Goal: Task Accomplishment & Management: Manage account settings

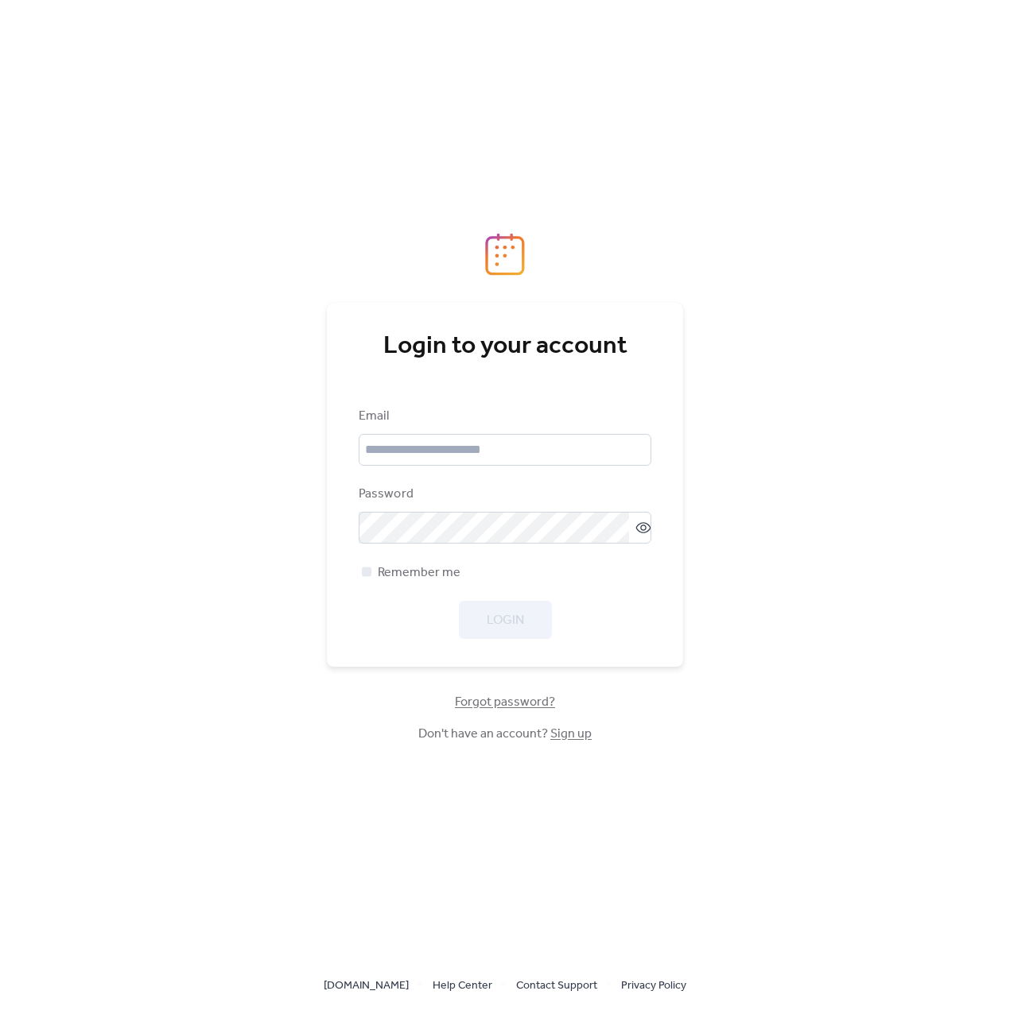
type input "**********"
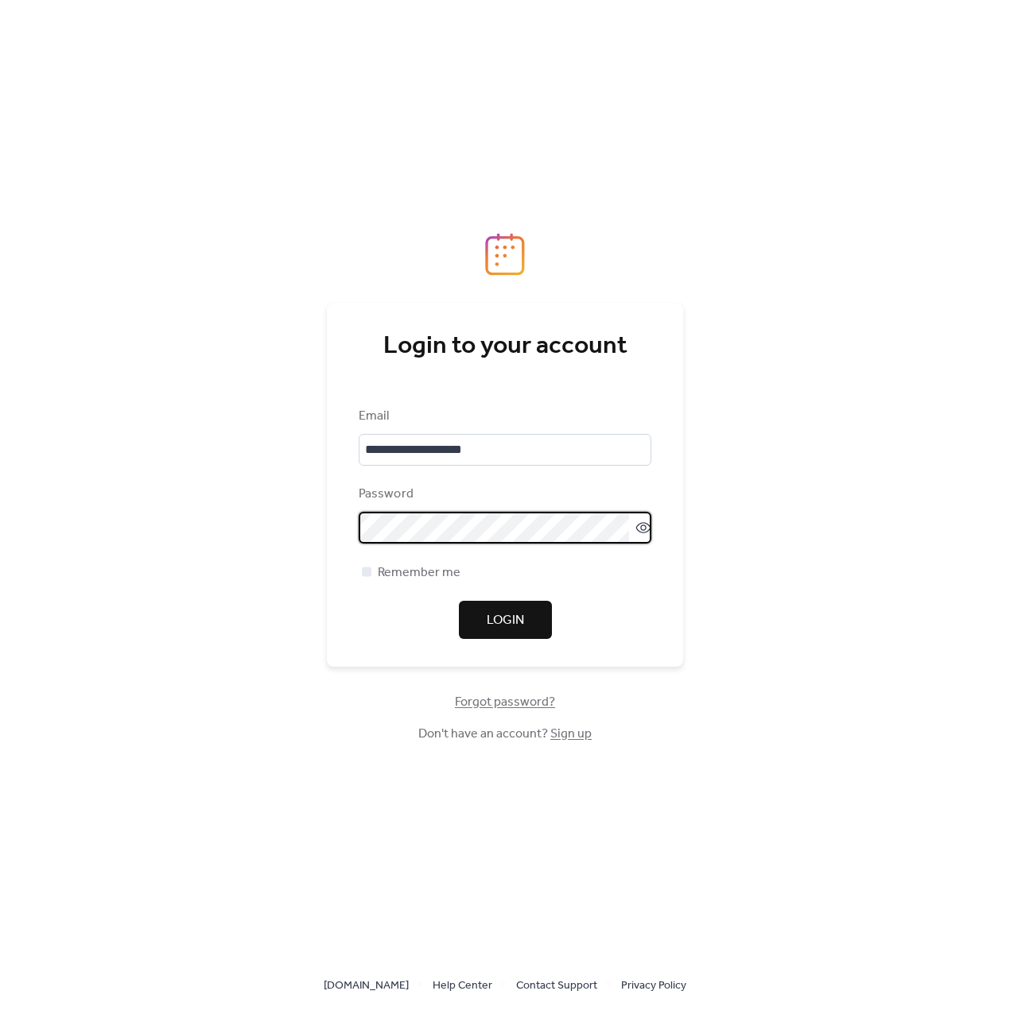
click at [491, 611] on span "Login" at bounding box center [504, 620] width 37 height 19
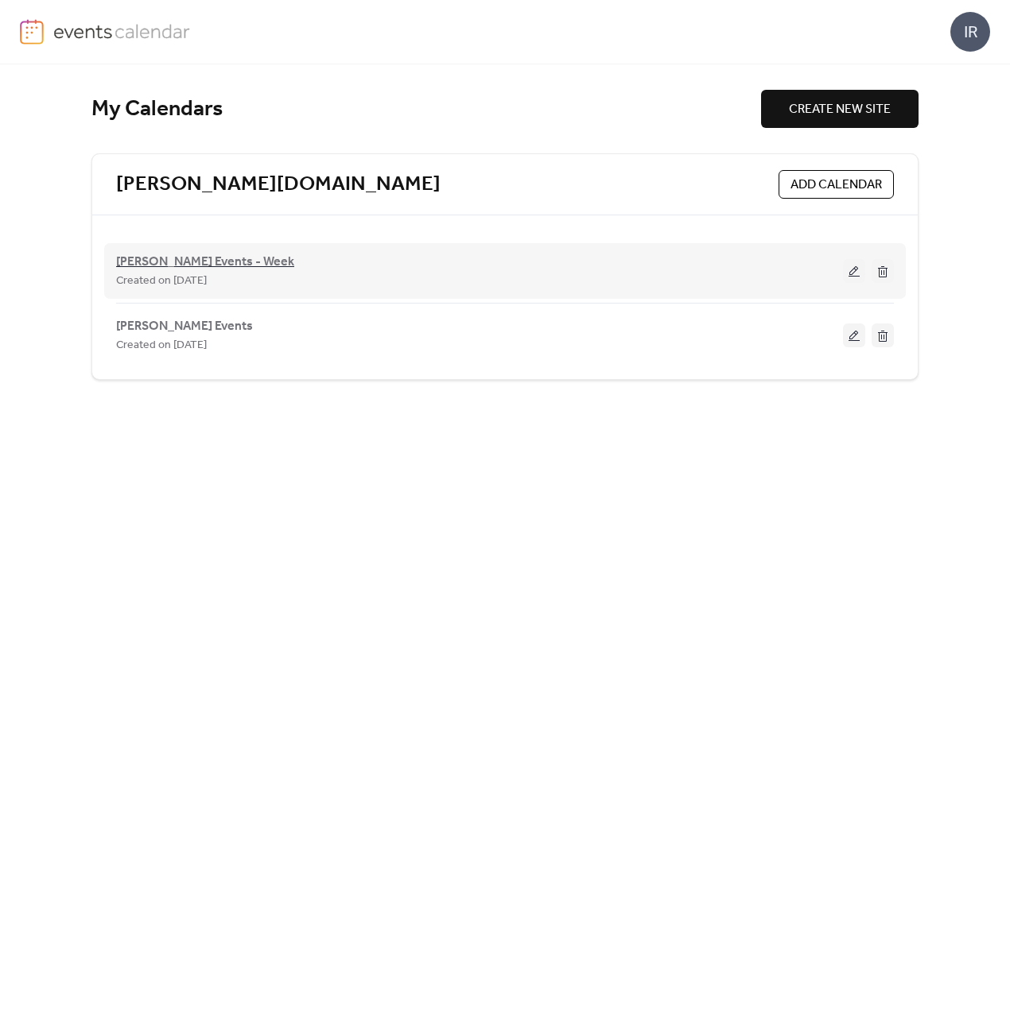
click at [156, 262] on span "Treanor Events - Week" at bounding box center [205, 262] width 178 height 19
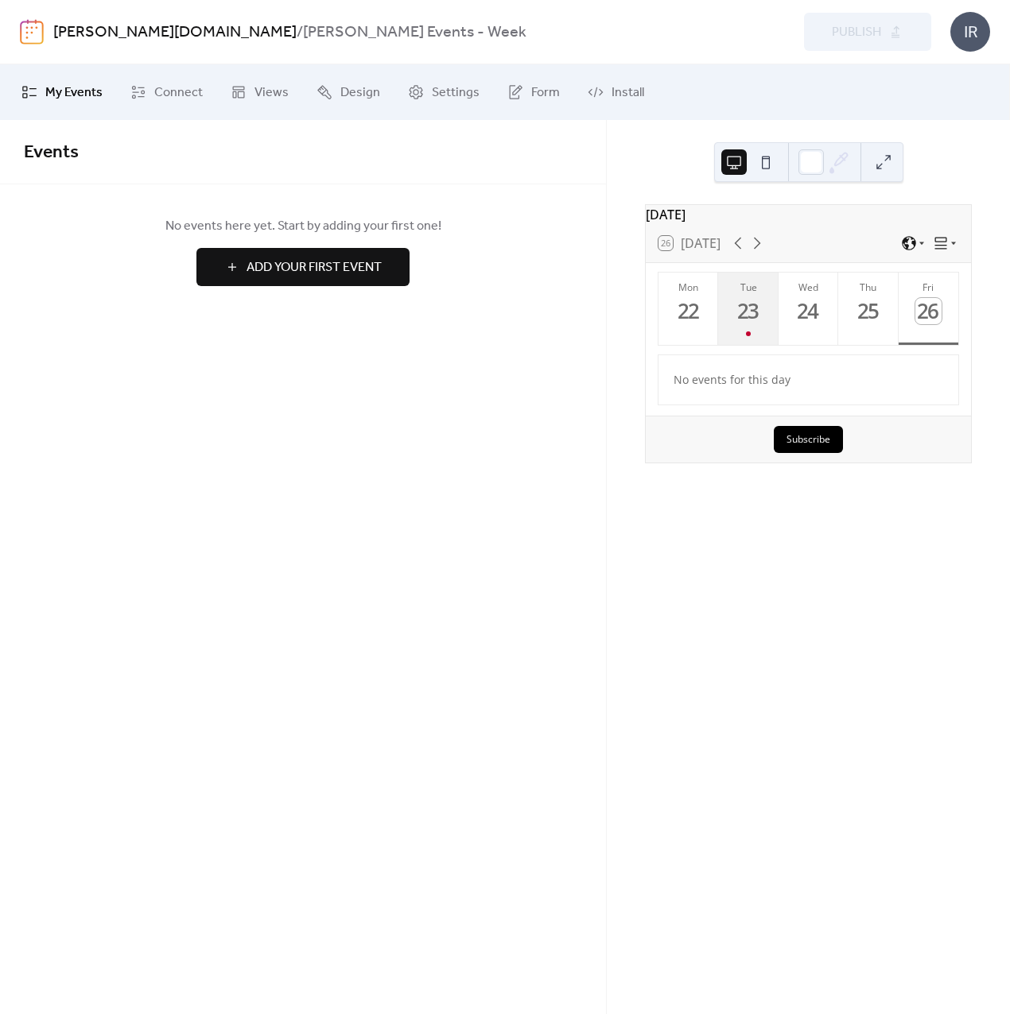
click at [750, 316] on div "23" at bounding box center [748, 311] width 26 height 26
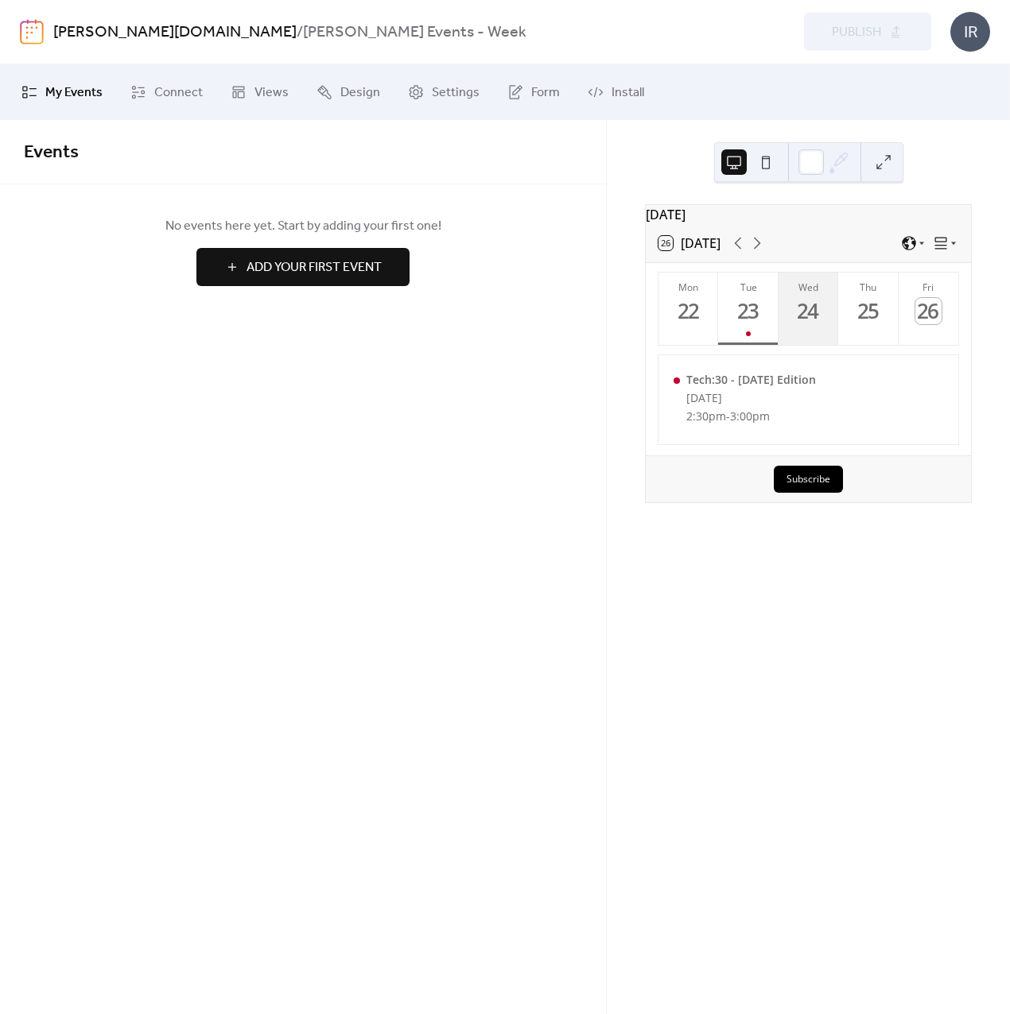
click at [807, 317] on div "24" at bounding box center [808, 311] width 26 height 26
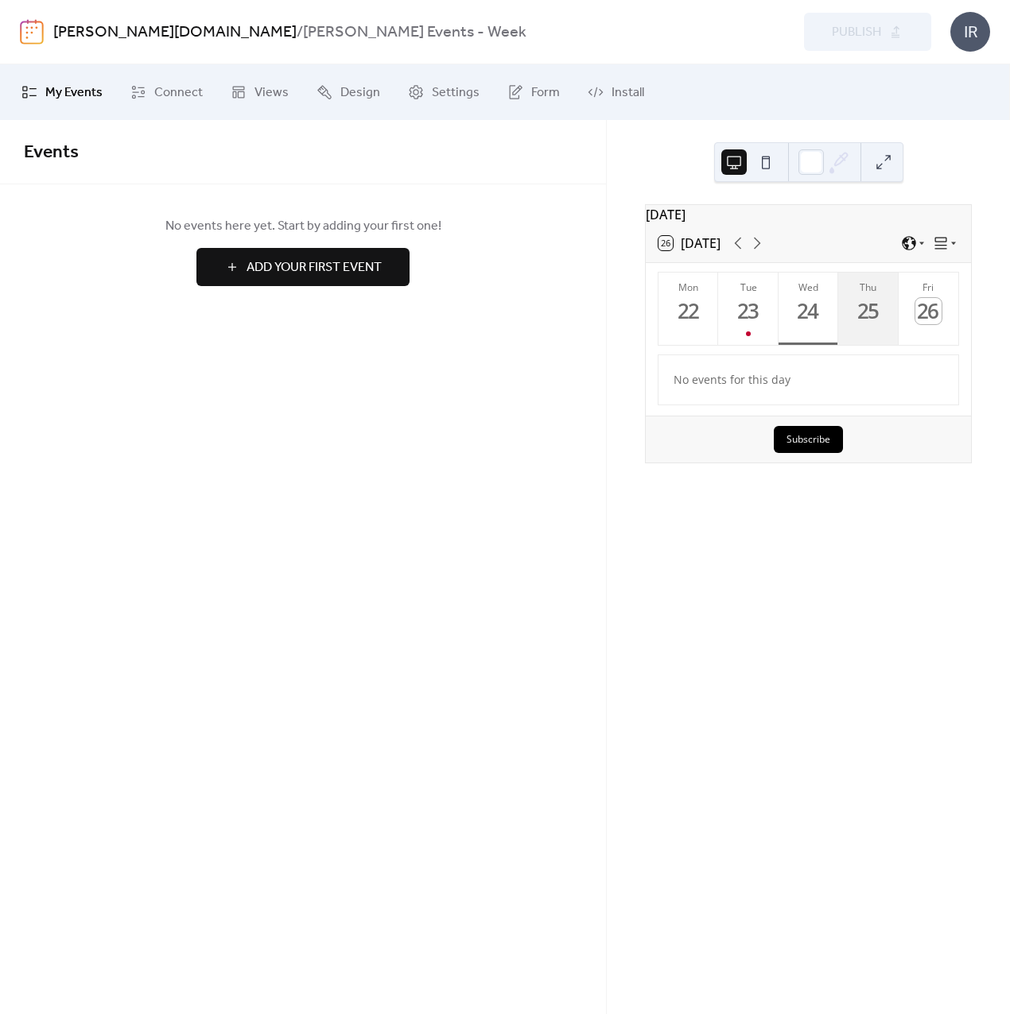
click at [862, 317] on div "25" at bounding box center [868, 311] width 26 height 26
click at [915, 317] on div "26" at bounding box center [928, 311] width 26 height 26
click at [742, 324] on div "23" at bounding box center [748, 311] width 26 height 26
click at [434, 409] on div "Events No events here yet. Start by adding your first one! Add Your First Event…" at bounding box center [303, 567] width 606 height 894
click at [80, 88] on span "My Events" at bounding box center [73, 92] width 57 height 19
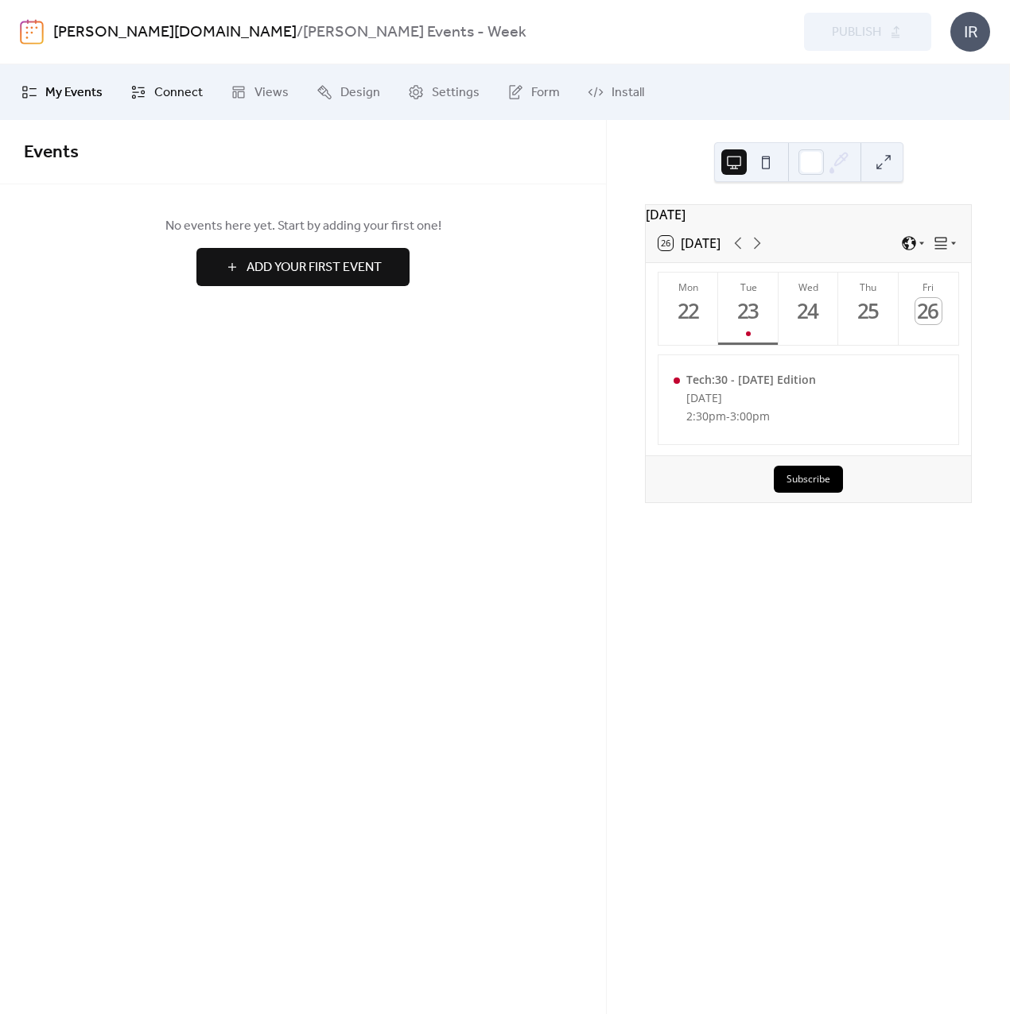
click at [192, 93] on span "Connect" at bounding box center [178, 92] width 48 height 19
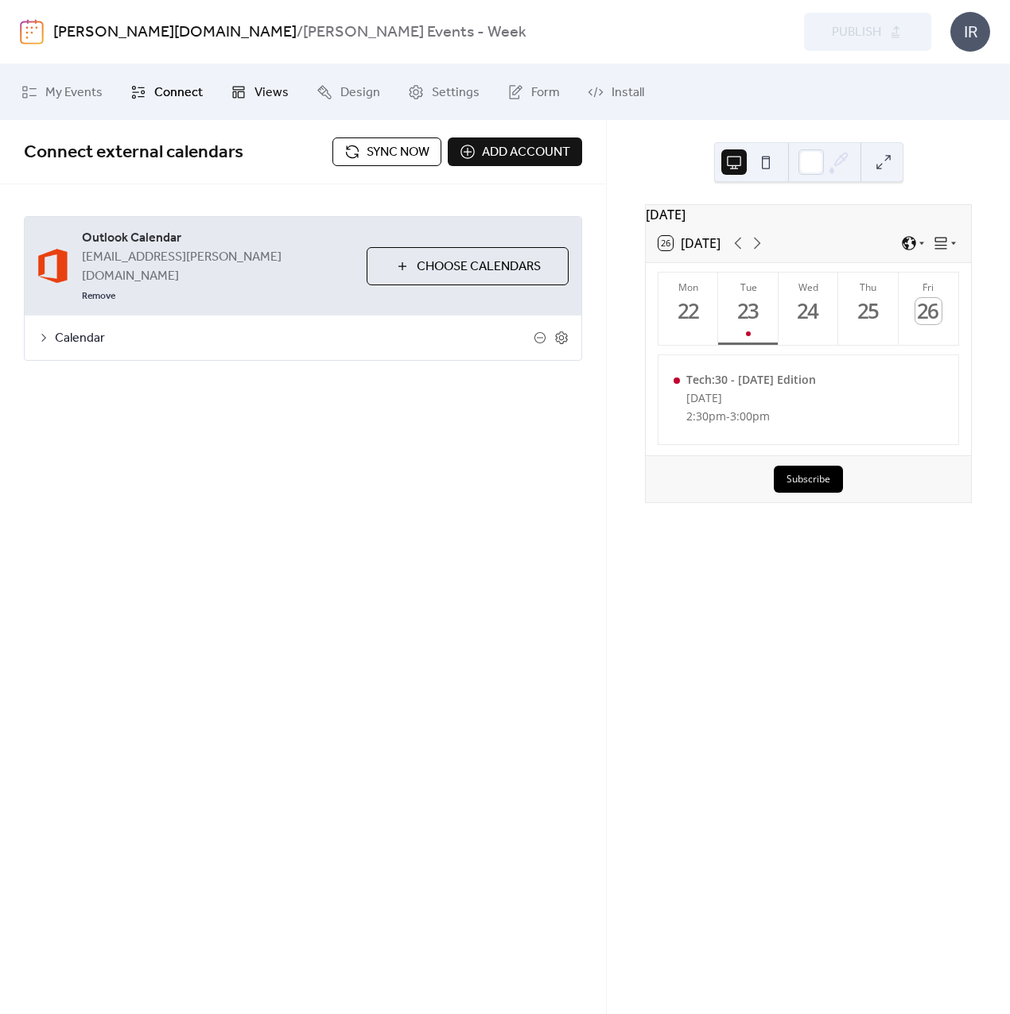
click at [261, 85] on span "Views" at bounding box center [271, 92] width 34 height 19
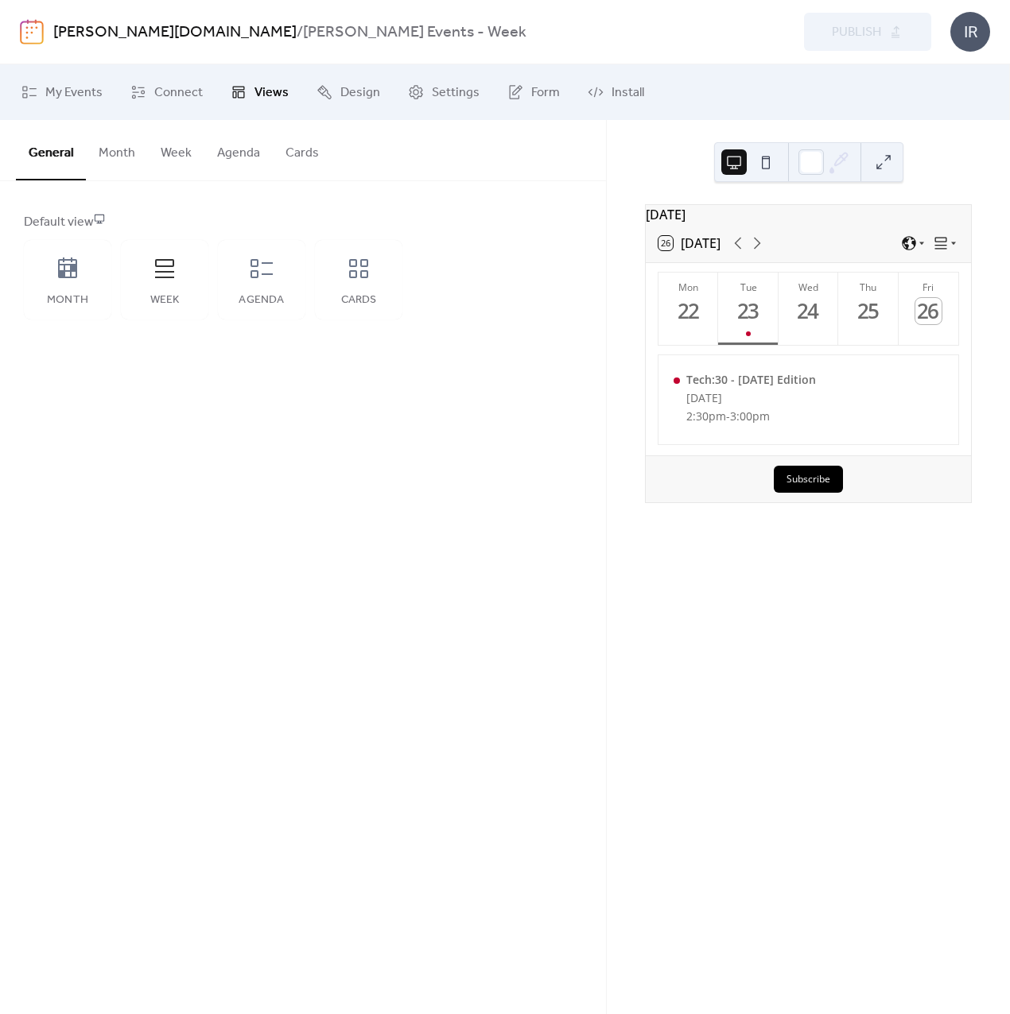
click at [114, 28] on link "[PERSON_NAME][DOMAIN_NAME]" at bounding box center [174, 32] width 243 height 30
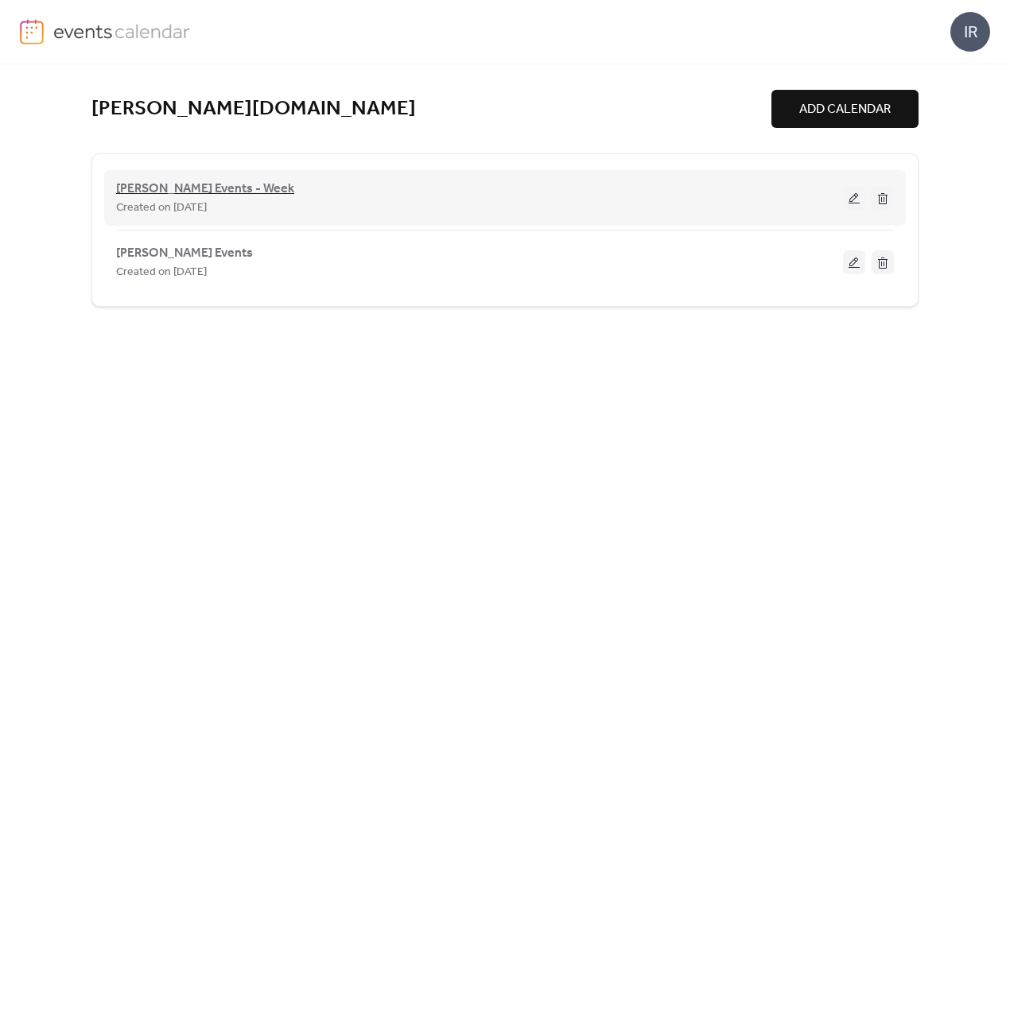
click at [209, 185] on span "Treanor Events - Week" at bounding box center [205, 189] width 178 height 19
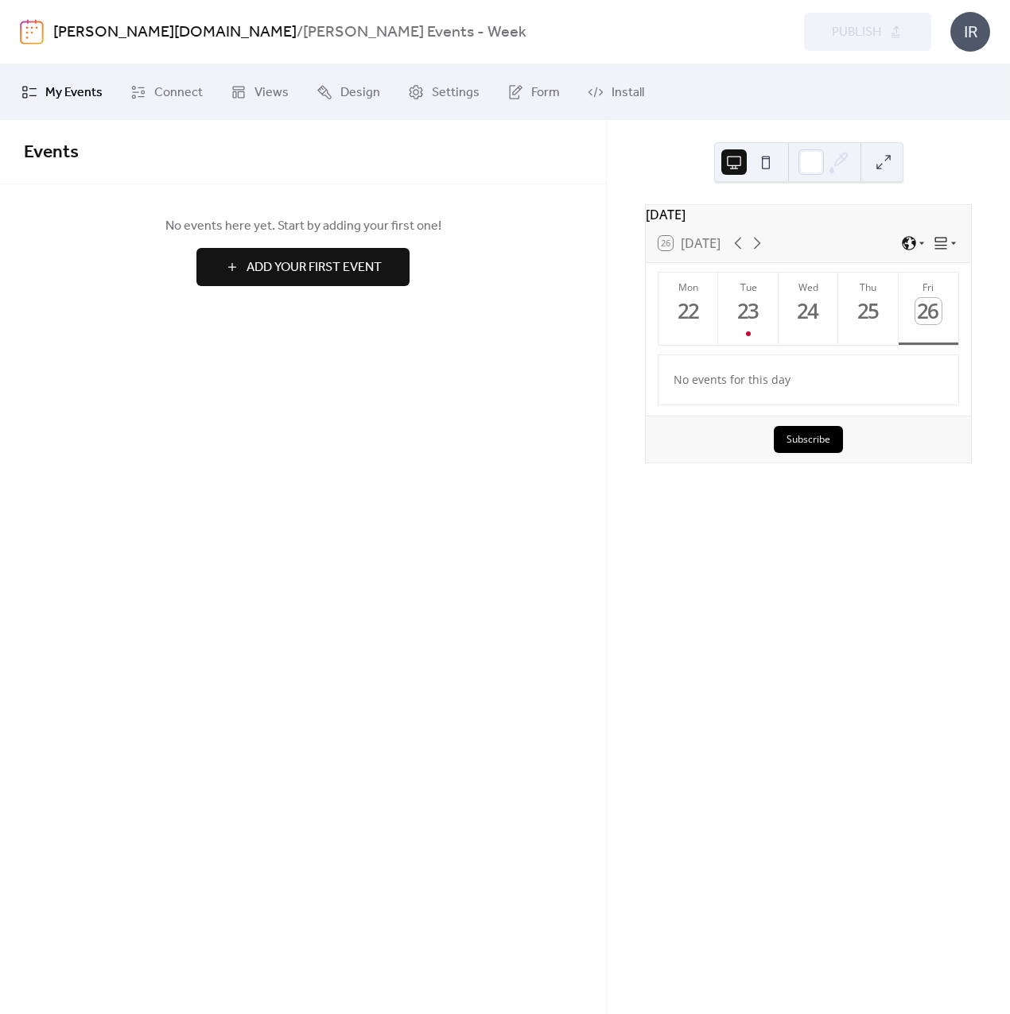
click at [520, 497] on div "Events No events here yet. Start by adding your first one! Add Your First Event…" at bounding box center [303, 567] width 606 height 894
click at [739, 316] on div "23" at bounding box center [748, 311] width 26 height 26
click at [768, 570] on div "September 2025 26 Today Mon 22 Tue 23 Wed 24 Thu 25 Fri 26 Tech:30 - Tuesday Ed…" at bounding box center [808, 567] width 403 height 894
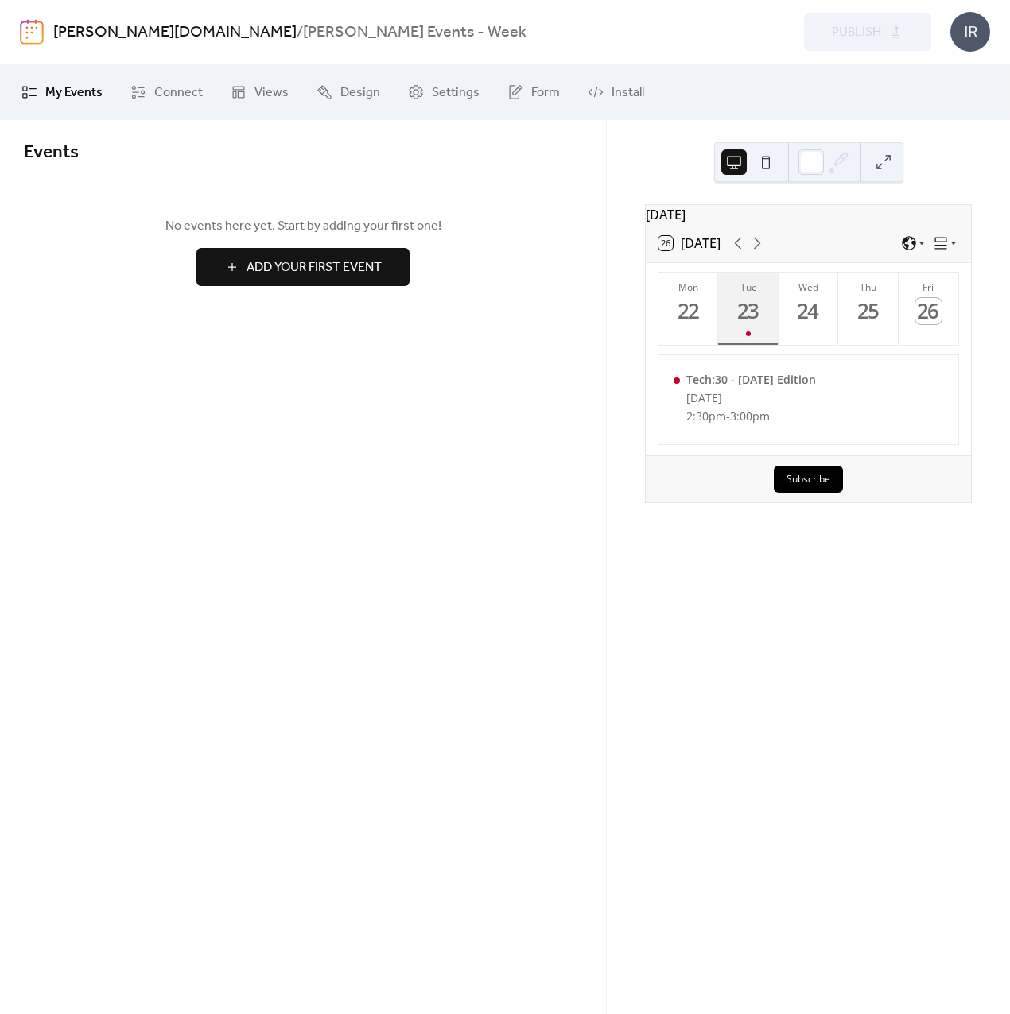
click at [750, 311] on div "23" at bounding box center [748, 311] width 26 height 26
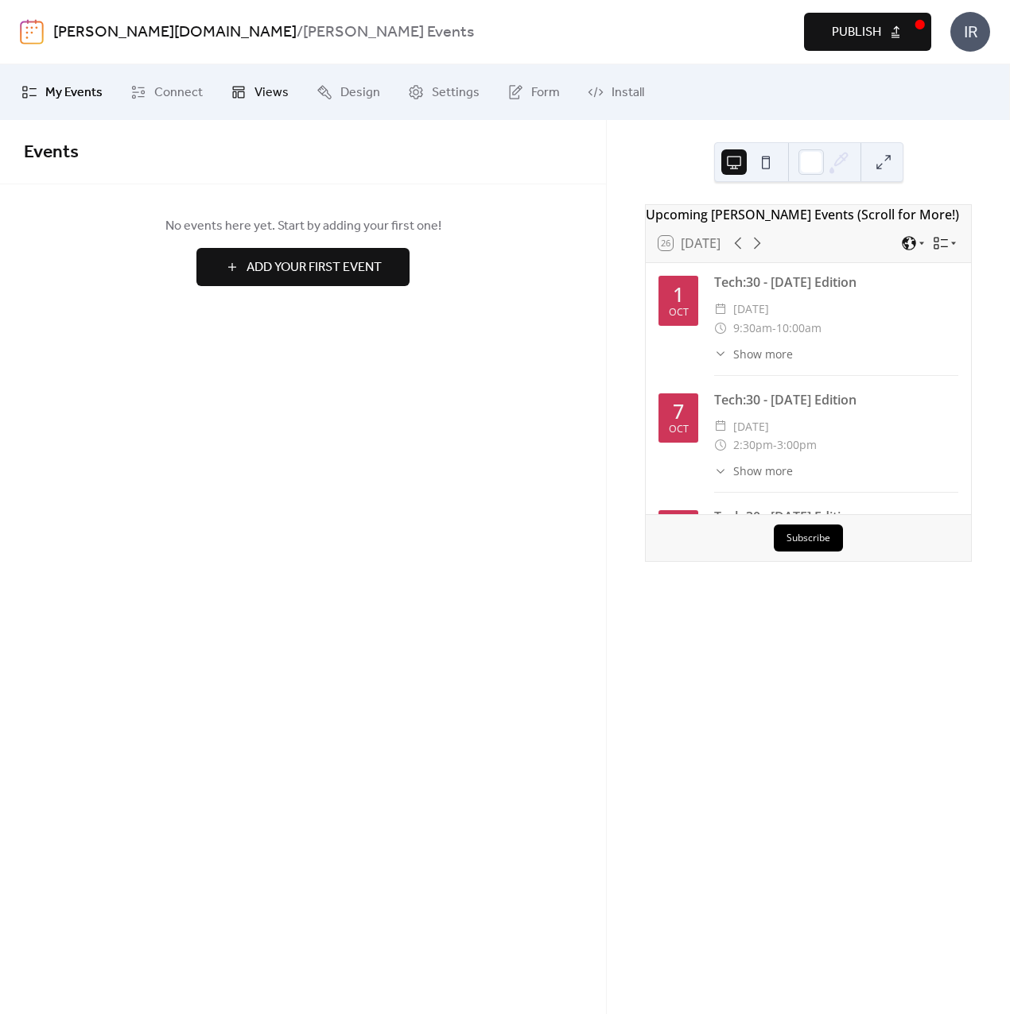
click at [269, 95] on span "Views" at bounding box center [271, 92] width 34 height 19
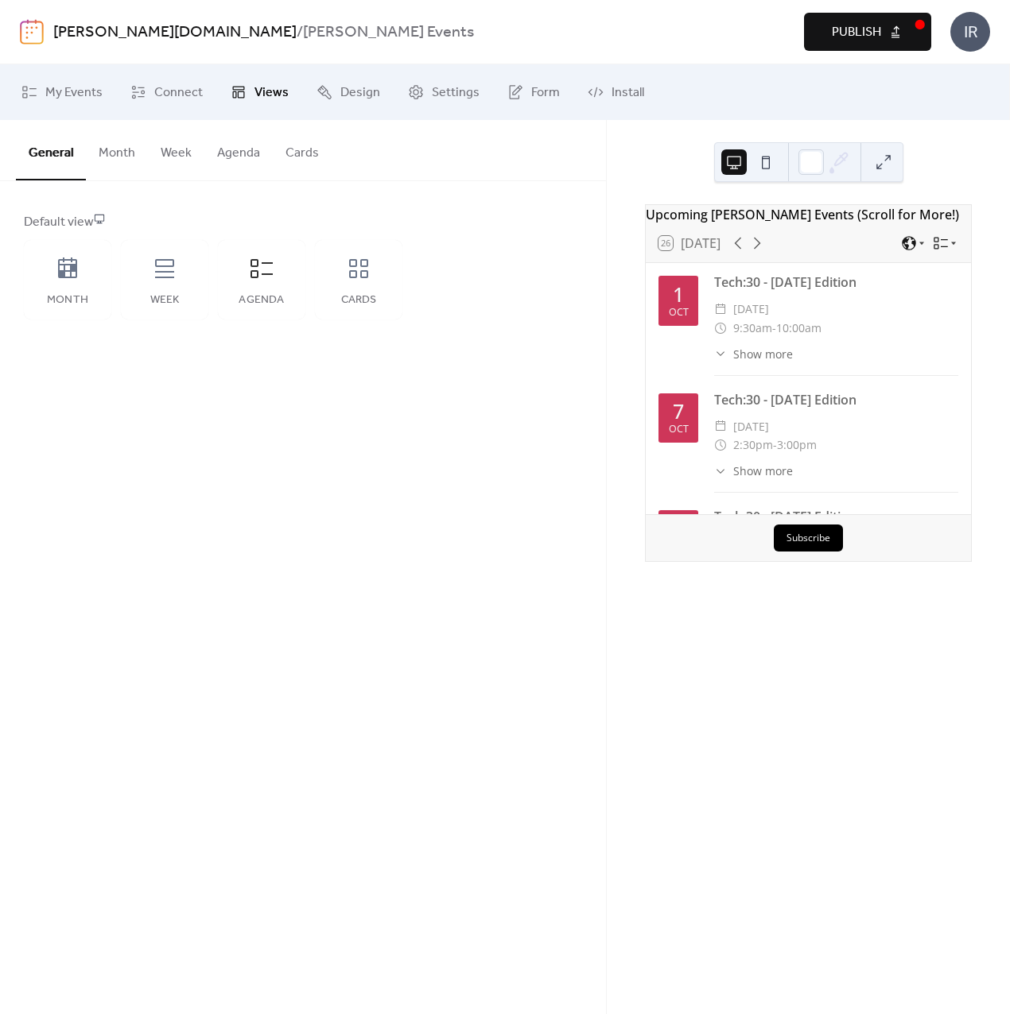
click at [231, 150] on button "Agenda" at bounding box center [238, 149] width 68 height 59
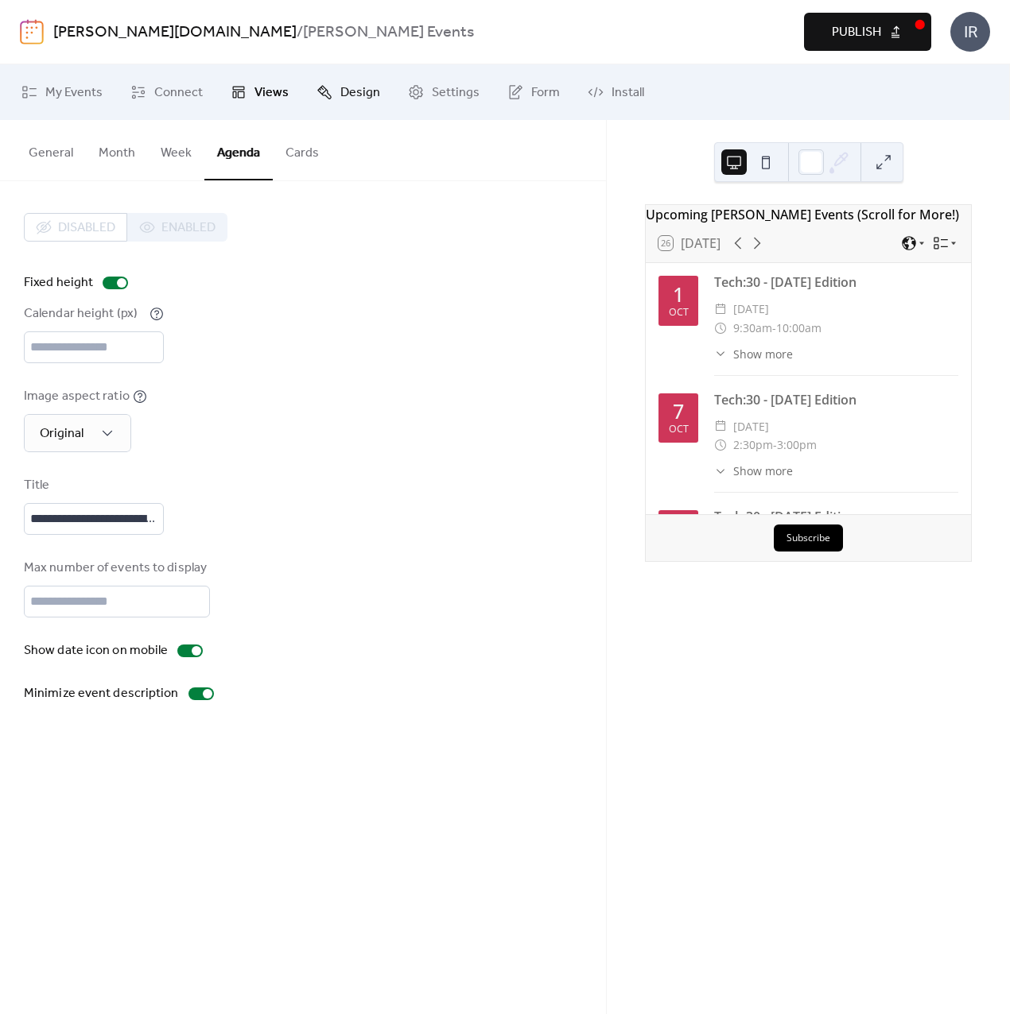
click at [347, 97] on span "Design" at bounding box center [360, 92] width 40 height 19
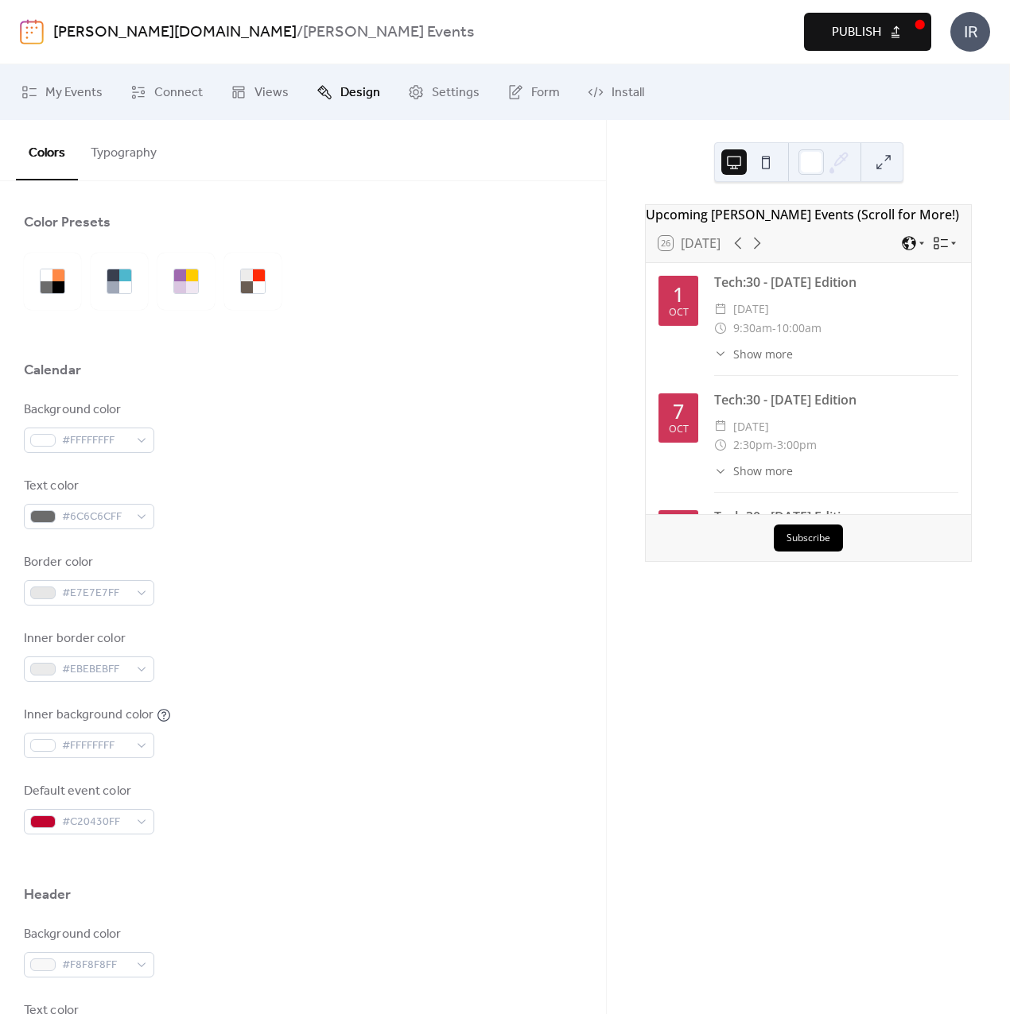
click at [308, 165] on div "Colors Typography" at bounding box center [303, 150] width 606 height 61
click at [392, 231] on div "Color Presets" at bounding box center [303, 226] width 558 height 27
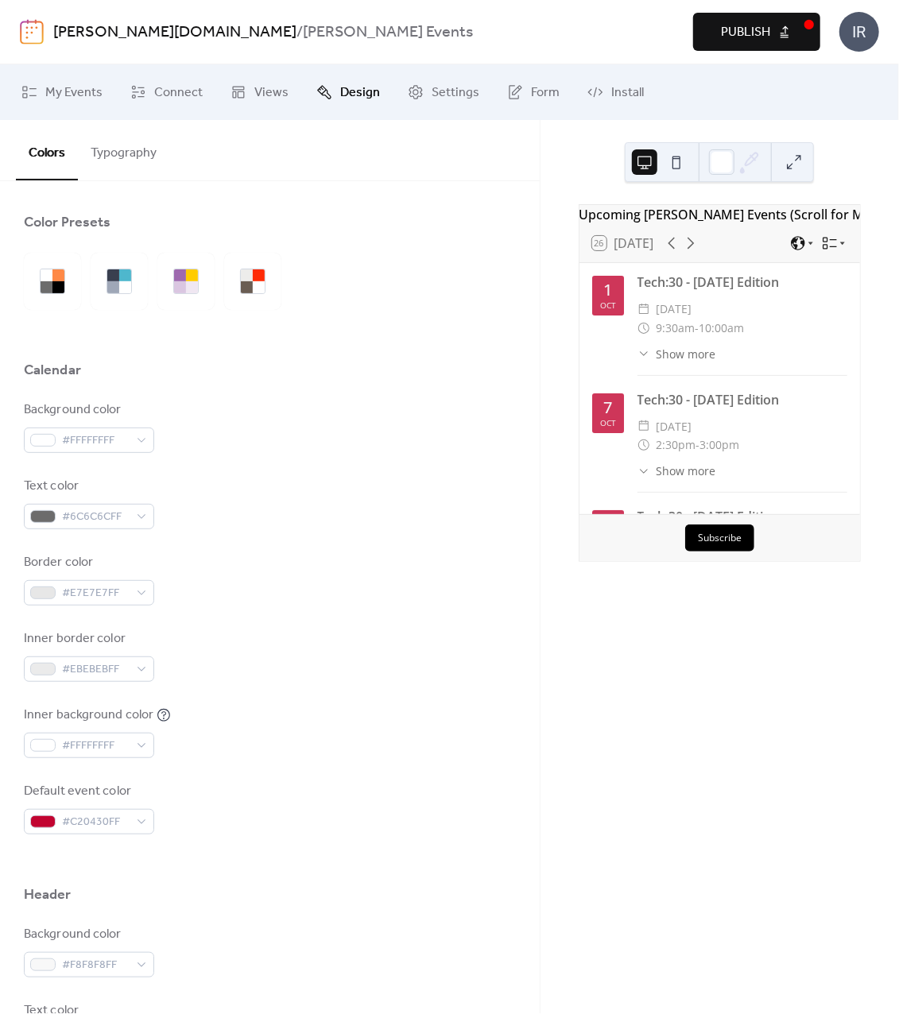
click at [654, 707] on div "Upcoming [PERSON_NAME] Events (Scroll for More!) 26 [DATE] [DATE] Tech:30 - [DA…" at bounding box center [720, 567] width 358 height 894
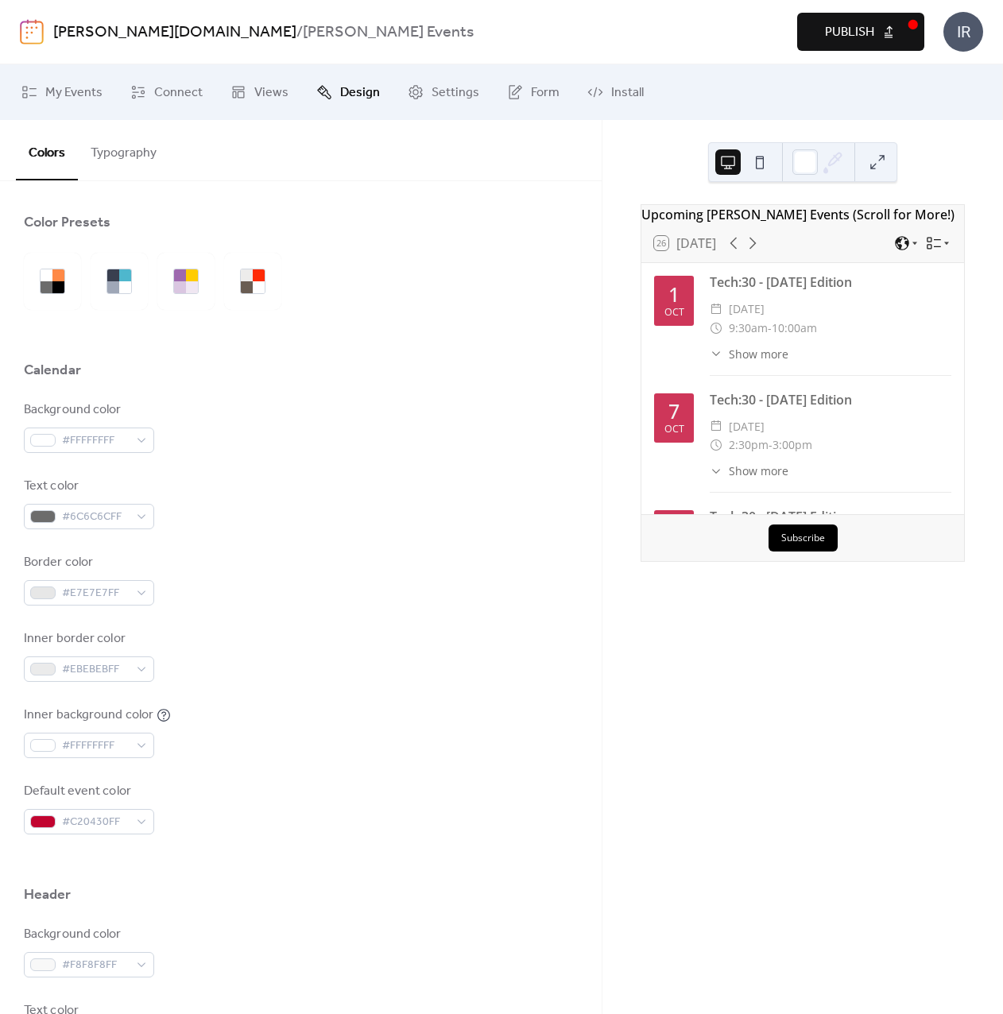
click at [483, 468] on div "Background color #FFFFFFFF Text color #6C6C6CFF Border color #E7E7E7FF Inner bo…" at bounding box center [301, 618] width 554 height 434
